Goal: Task Accomplishment & Management: Use online tool/utility

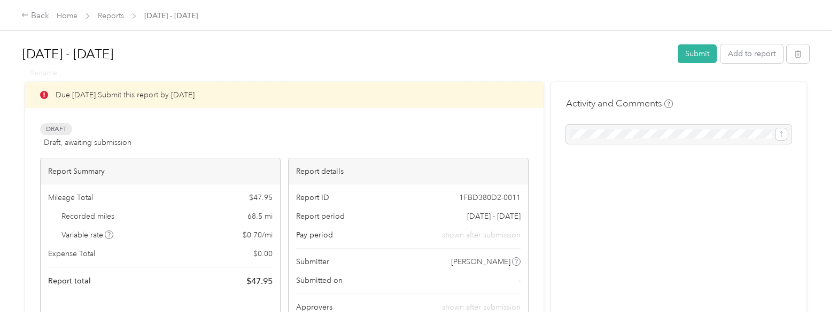
scroll to position [606, 0]
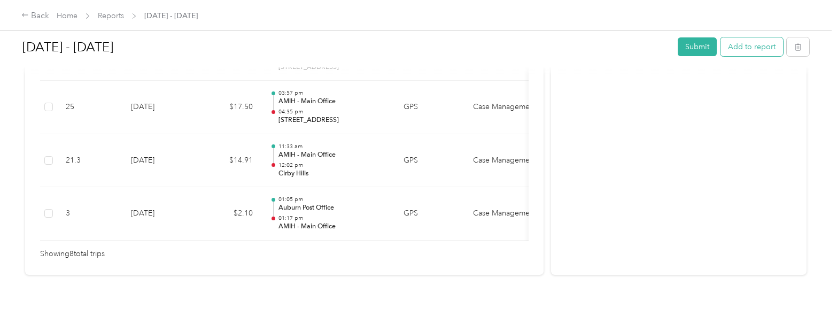
click at [741, 51] on button "Add to report" at bounding box center [751, 46] width 63 height 19
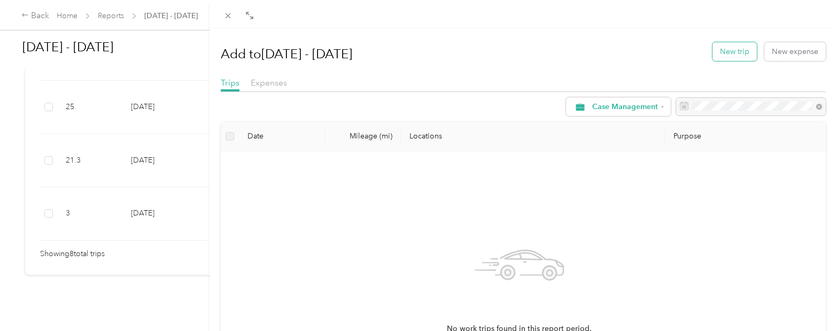
click at [733, 48] on button "New trip" at bounding box center [734, 51] width 44 height 19
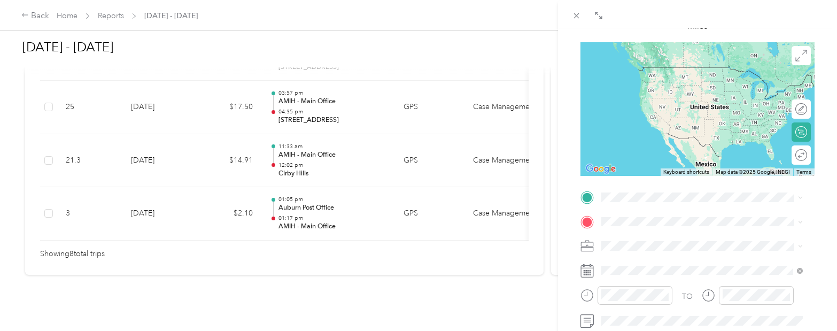
scroll to position [107, 0]
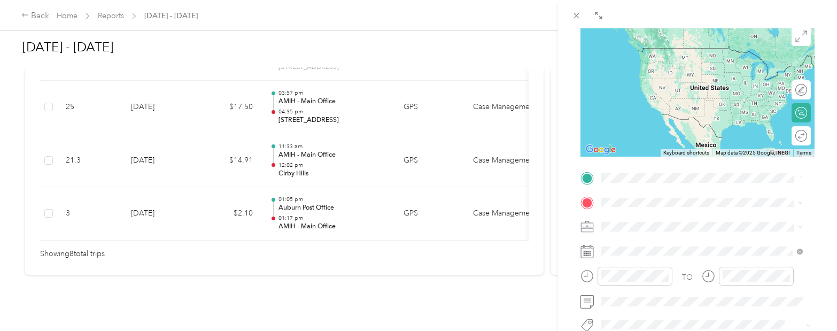
click at [572, 188] on form "New Trip Save This trip cannot be edited because it is either under review, app…" at bounding box center [697, 189] width 256 height 478
click at [669, 134] on div "TEAM AMIH - Main Office [STREET_ADDRESS][US_STATE]" at bounding box center [674, 121] width 107 height 26
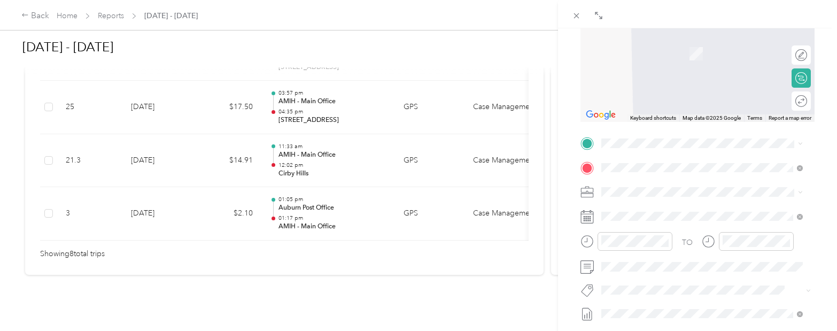
scroll to position [160, 0]
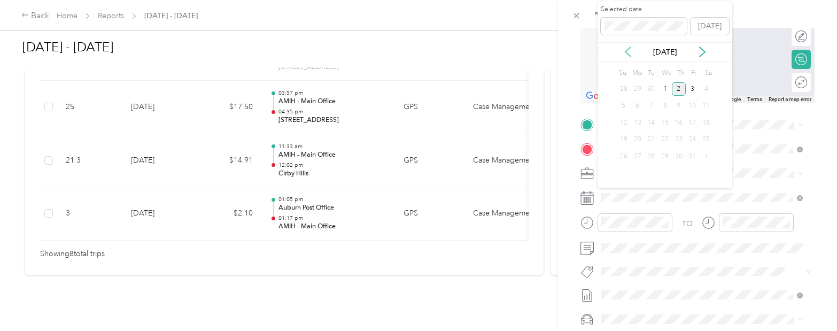
click at [624, 50] on icon at bounding box center [627, 51] width 11 height 11
click at [636, 142] on div "22" at bounding box center [637, 139] width 14 height 13
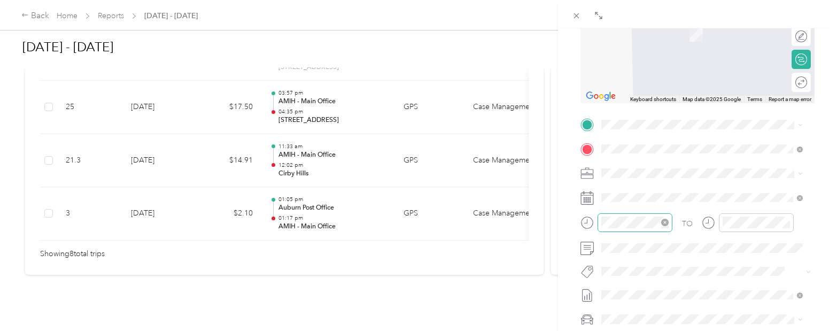
click at [665, 223] on icon "close-circle" at bounding box center [664, 222] width 7 height 7
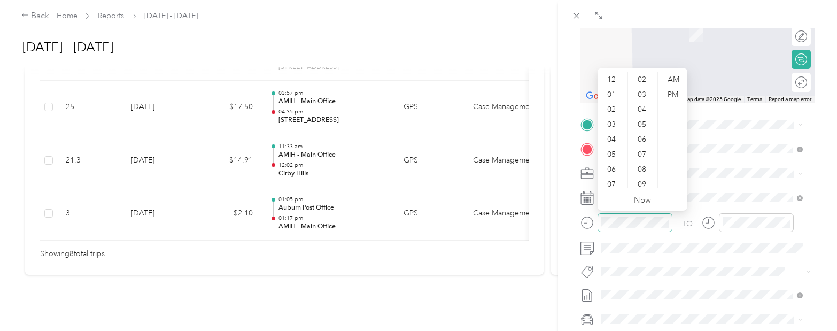
scroll to position [64, 0]
click at [617, 182] on div "11" at bounding box center [613, 180] width 26 height 15
click at [647, 81] on div "00" at bounding box center [643, 79] width 26 height 15
click at [672, 74] on div "AM" at bounding box center [673, 79] width 26 height 15
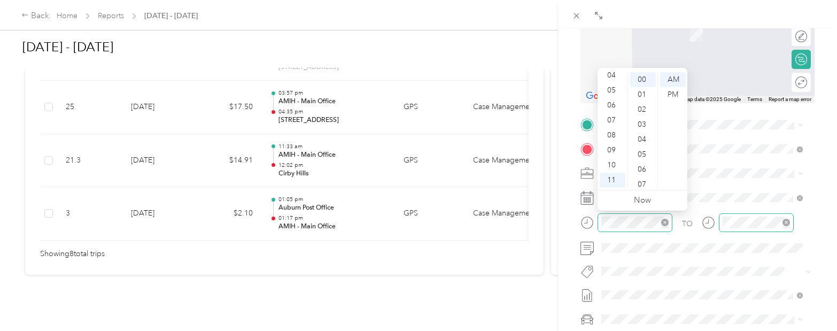
click at [764, 229] on div at bounding box center [756, 222] width 75 height 19
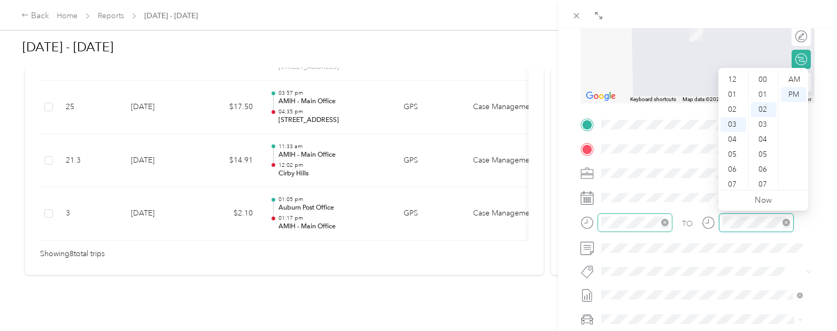
scroll to position [30, 0]
click at [785, 220] on icon "close-circle" at bounding box center [785, 222] width 7 height 7
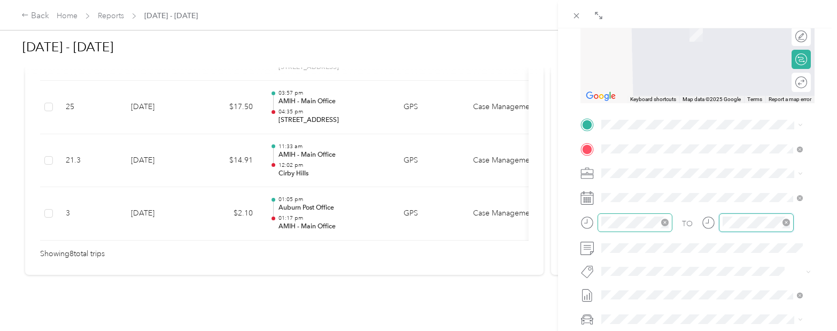
click at [783, 223] on icon "close-circle" at bounding box center [785, 222] width 7 height 7
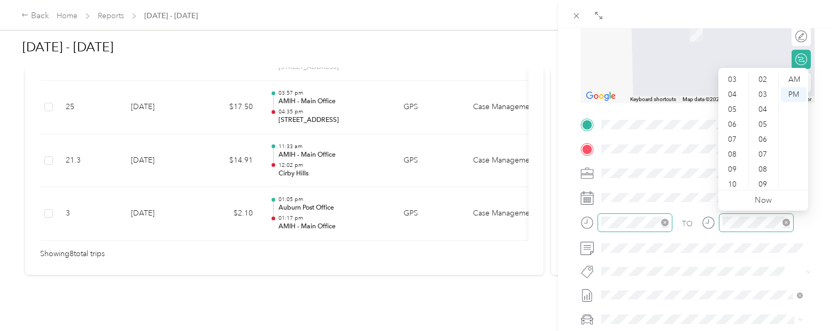
scroll to position [64, 0]
click at [735, 183] on div "11" at bounding box center [733, 180] width 26 height 15
click at [735, 178] on div "11" at bounding box center [733, 180] width 26 height 15
click at [759, 215] on div at bounding box center [756, 222] width 75 height 19
click at [733, 176] on div "11" at bounding box center [733, 180] width 26 height 15
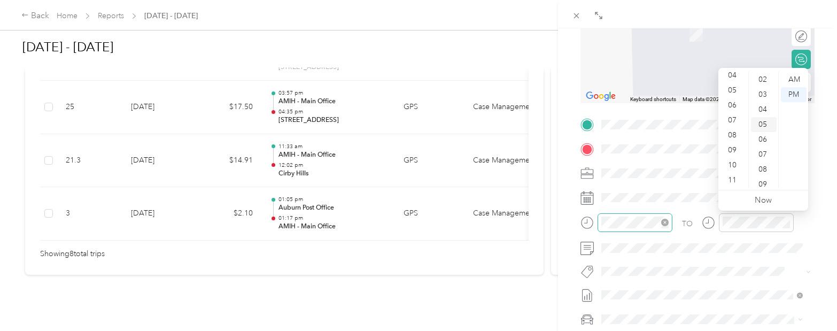
click at [769, 124] on div "05" at bounding box center [764, 124] width 26 height 15
click at [733, 176] on div "11" at bounding box center [733, 180] width 26 height 15
click at [792, 77] on div "AM" at bounding box center [794, 79] width 26 height 15
click at [768, 198] on link "Now" at bounding box center [762, 200] width 17 height 10
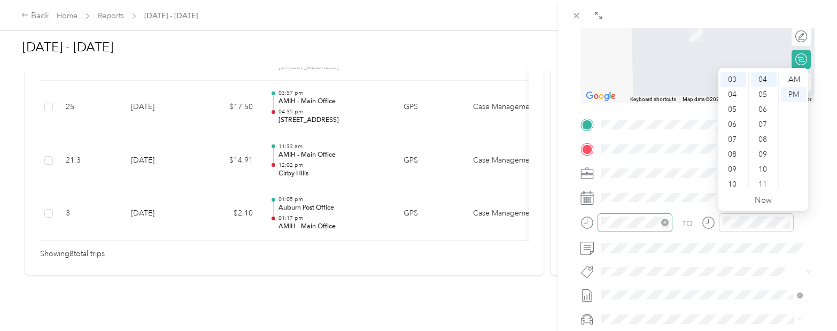
click at [743, 183] on ul "12 01 02 03 04 05 06 07 08 09 10 11" at bounding box center [733, 129] width 30 height 115
click at [739, 181] on div "11" at bounding box center [733, 180] width 26 height 15
click at [799, 80] on div "AM" at bounding box center [794, 79] width 26 height 15
click at [765, 91] on div "05" at bounding box center [764, 94] width 26 height 15
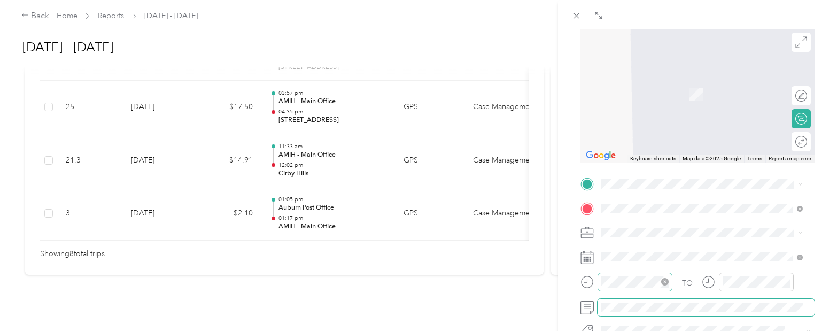
scroll to position [113, 0]
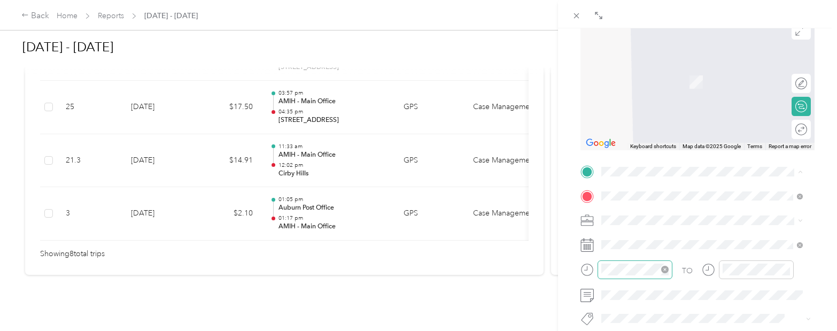
click at [664, 214] on span "[STREET_ADDRESS][US_STATE]" at bounding box center [674, 210] width 107 height 10
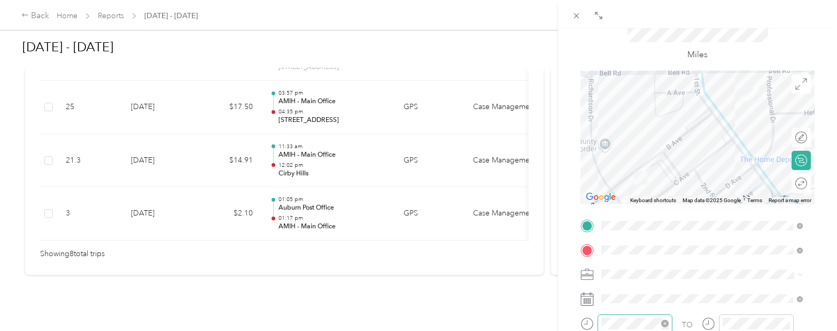
scroll to position [0, 0]
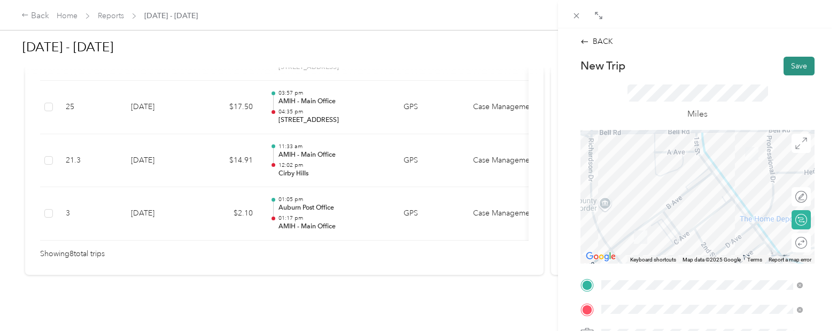
click at [785, 67] on button "Save" at bounding box center [798, 66] width 31 height 19
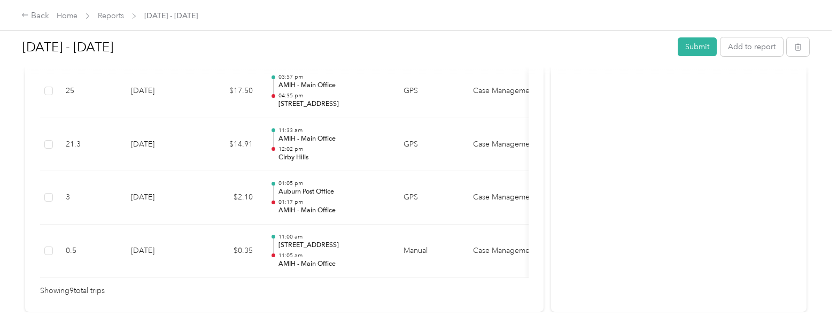
click at [6, 194] on div "[DATE] - [DATE] Submit Add to report Due [DATE]. Submit this report by [DATE] D…" at bounding box center [415, 156] width 831 height 312
click at [17, 234] on div "[DATE] - [DATE] Submit Add to report Due [DATE]. Submit this report by [DATE] D…" at bounding box center [415, 156] width 831 height 312
